Goal: Task Accomplishment & Management: Use online tool/utility

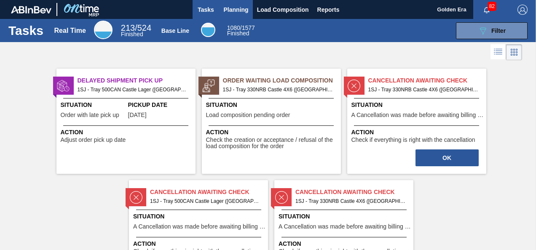
click at [232, 9] on span "Planning" at bounding box center [236, 10] width 25 height 10
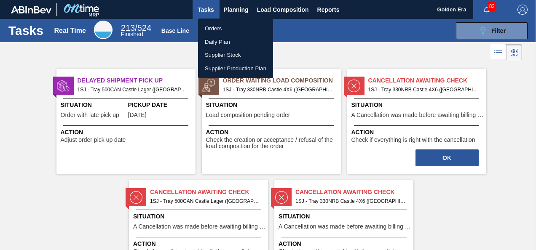
click at [216, 27] on li "Orders" at bounding box center [235, 28] width 75 height 13
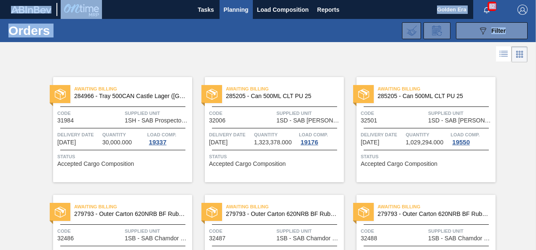
drag, startPoint x: 533, startPoint y: 38, endPoint x: 536, endPoint y: 92, distance: 53.9
click at [535, 0] on html "Tasks Planning Load Composition Reports Golden Era 82 Mark all as read Orders 0…" at bounding box center [268, 0] width 536 height 0
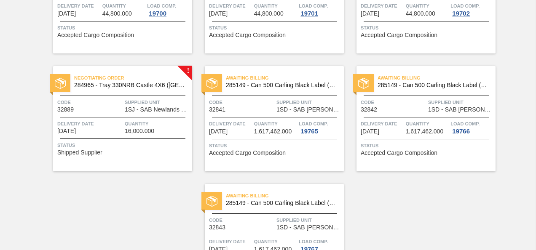
scroll to position [834, 0]
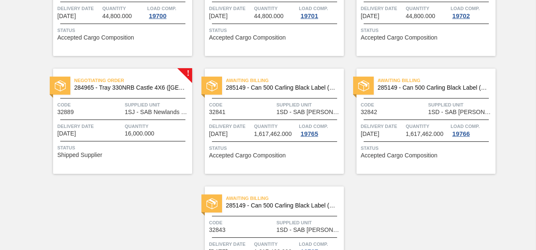
click at [118, 114] on div "Code 32889" at bounding box center [89, 108] width 65 height 15
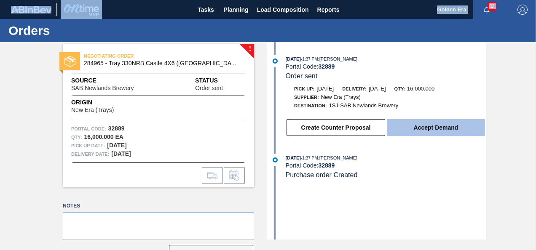
click at [441, 125] on button "Accept Demand" at bounding box center [436, 127] width 98 height 17
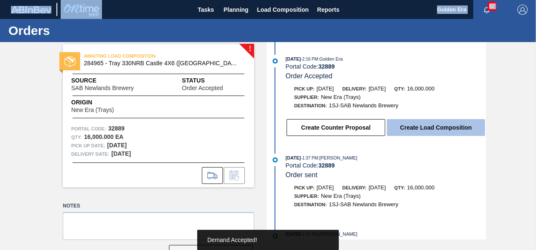
click at [433, 130] on button "Create Load Composition" at bounding box center [436, 127] width 98 height 17
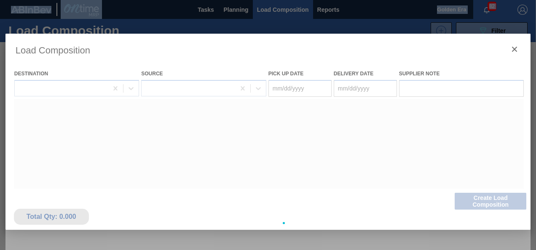
type Date "[DATE]"
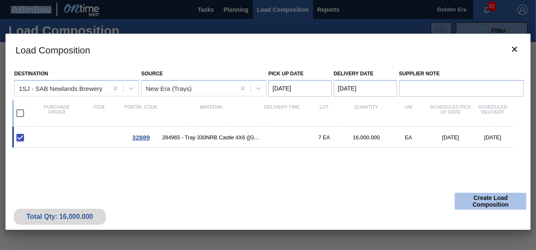
click at [491, 198] on button "Create Load Composition" at bounding box center [490, 201] width 72 height 17
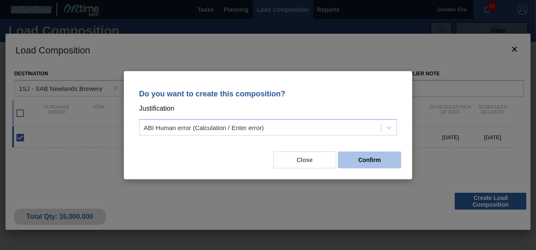
click at [374, 160] on button "Confirm" at bounding box center [369, 160] width 63 height 17
